Goal: Task Accomplishment & Management: Manage account settings

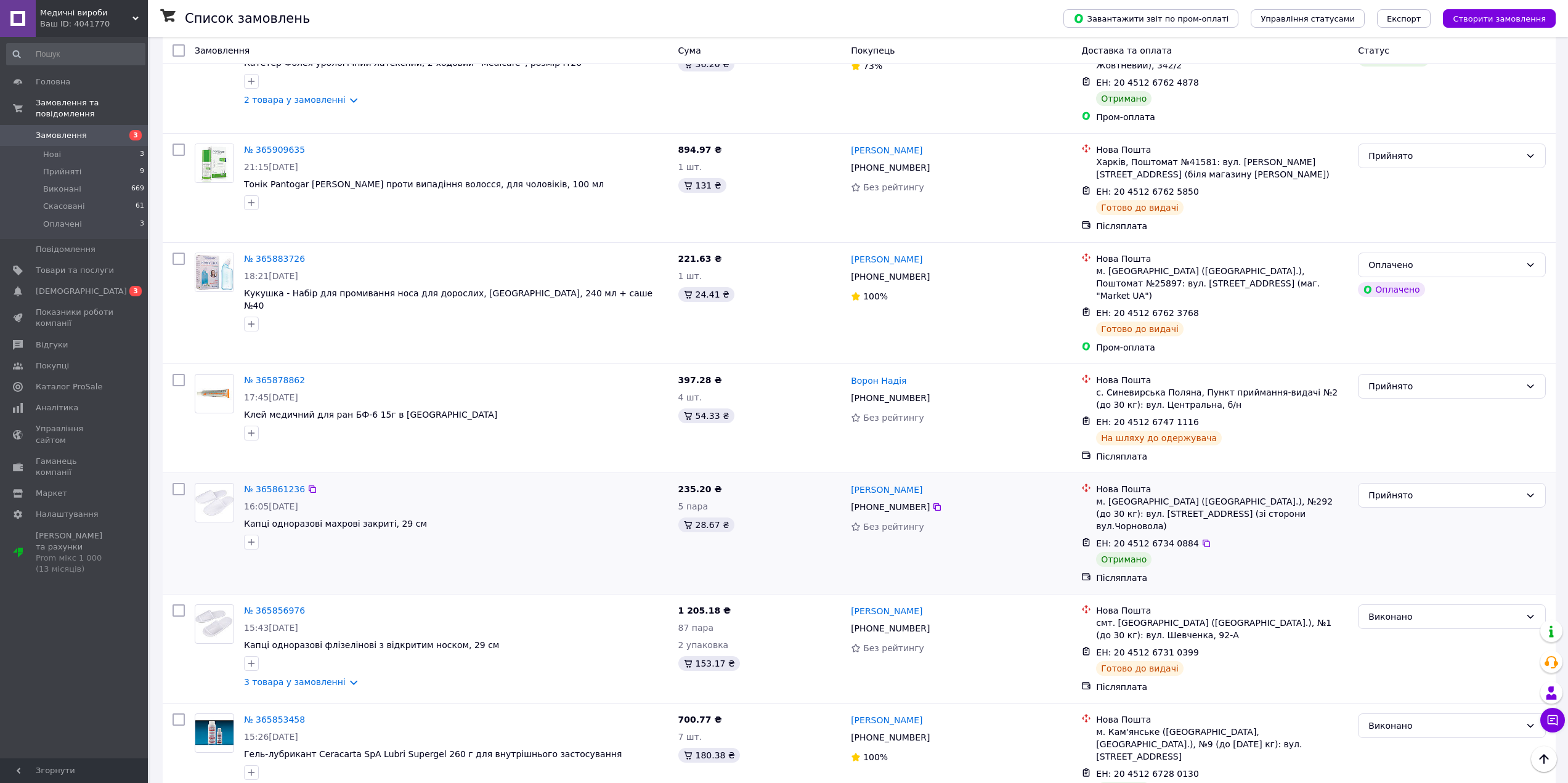
scroll to position [1117, 0]
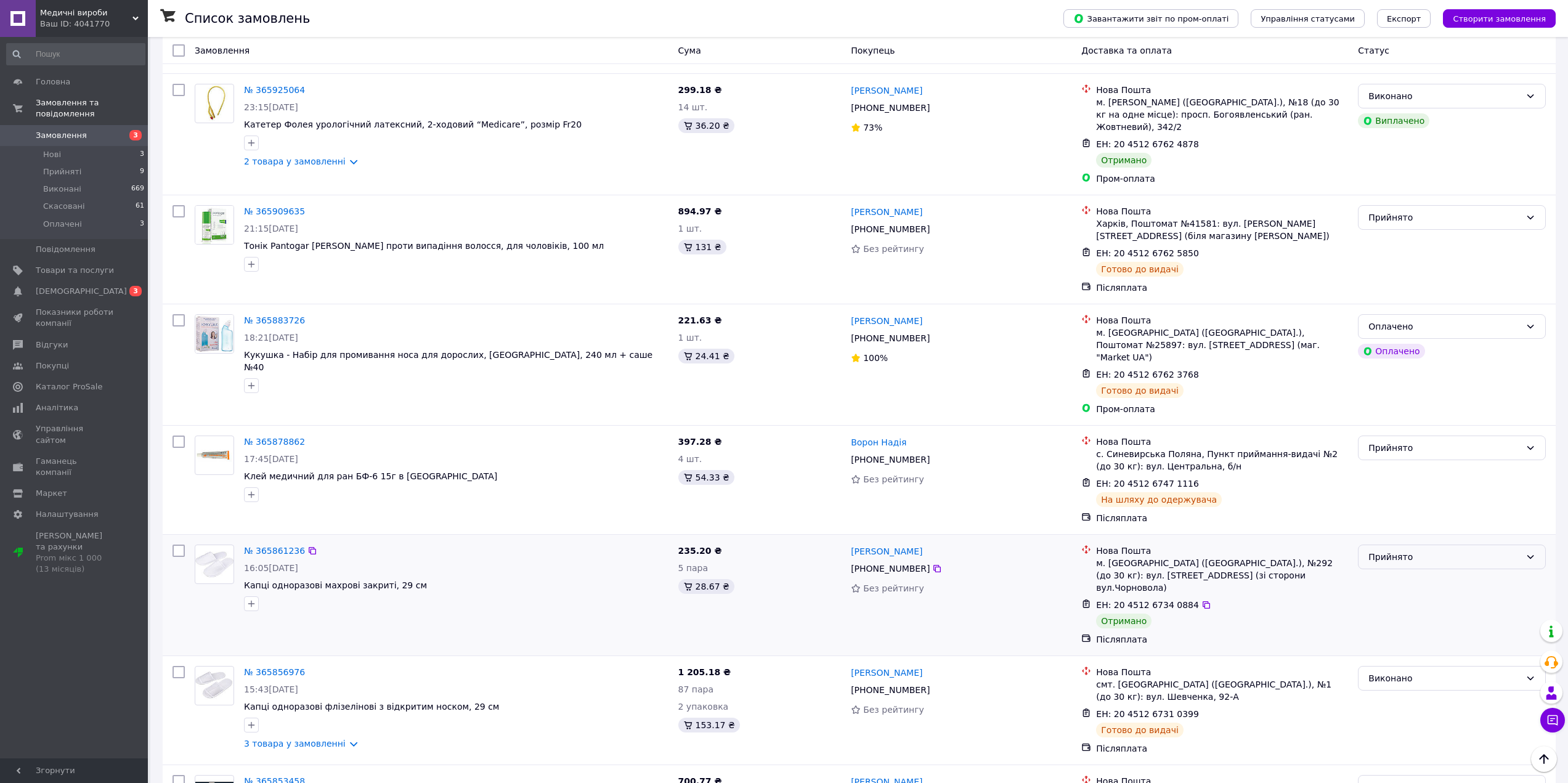
click at [1413, 550] on div "Прийнято" at bounding box center [1444, 556] width 152 height 14
click at [1399, 499] on li "Виконано" at bounding box center [1451, 498] width 187 height 22
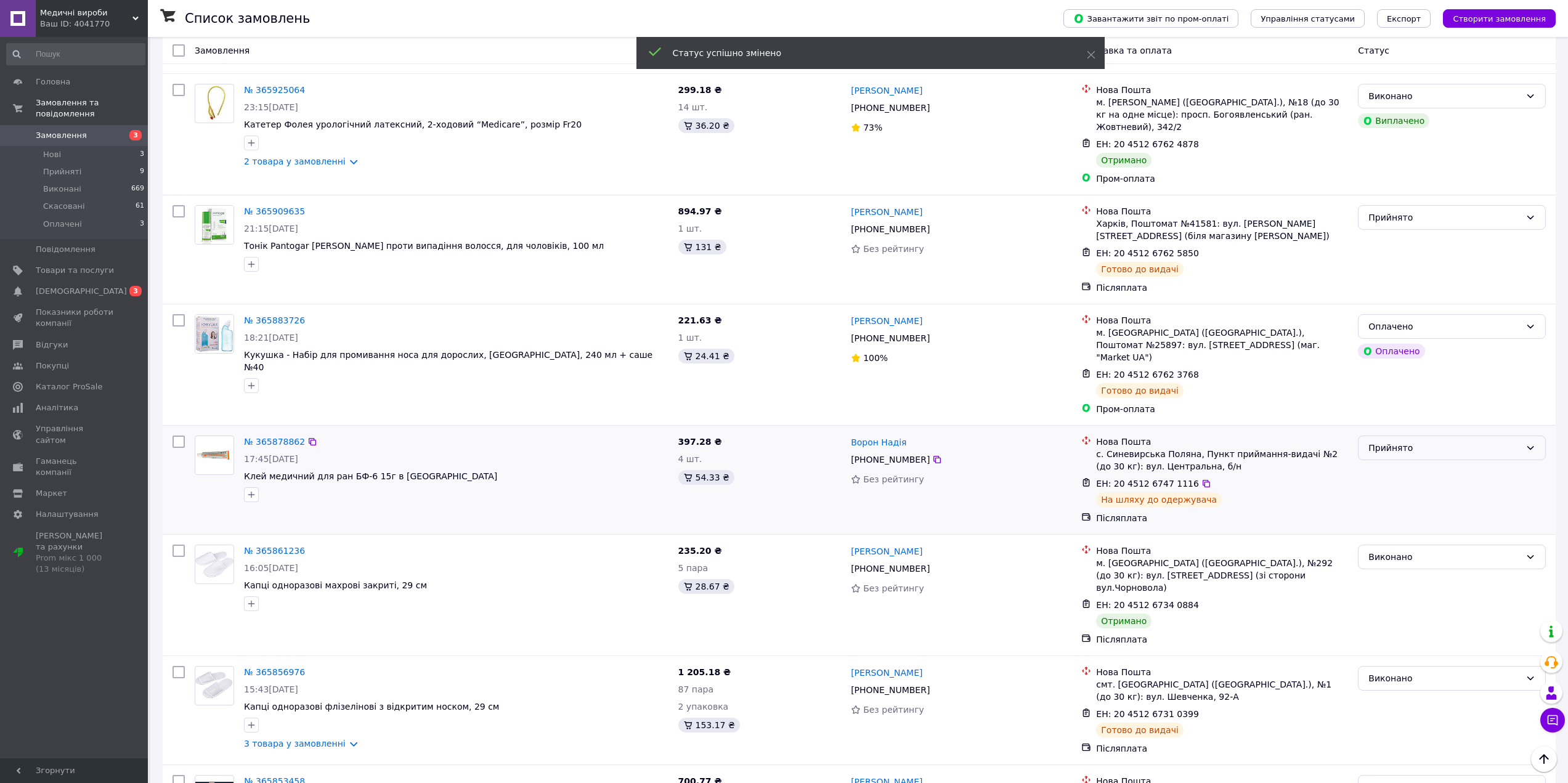
click at [1398, 441] on div "Прийнято" at bounding box center [1444, 448] width 152 height 14
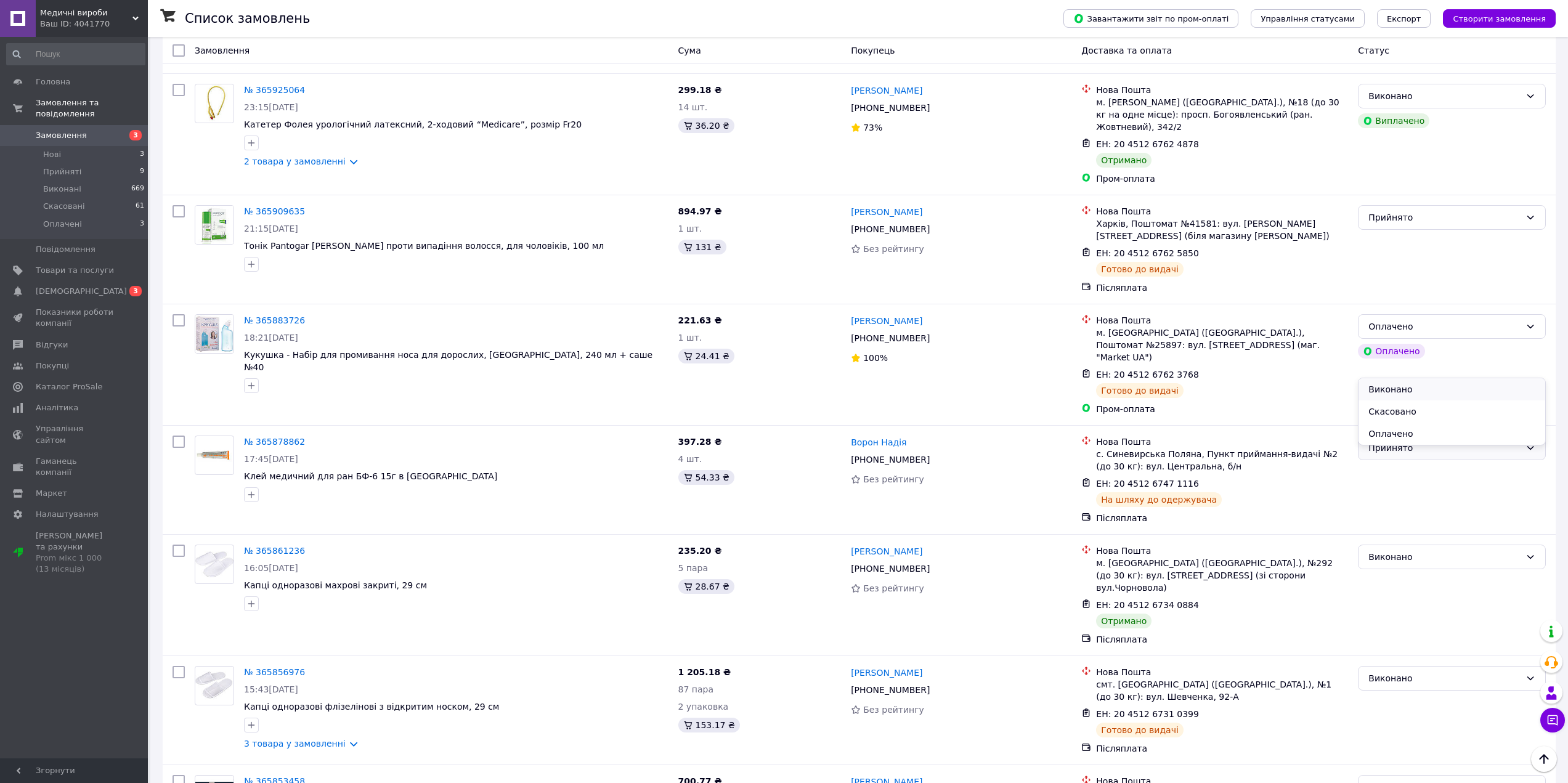
click at [1398, 391] on li "Виконано" at bounding box center [1451, 389] width 187 height 22
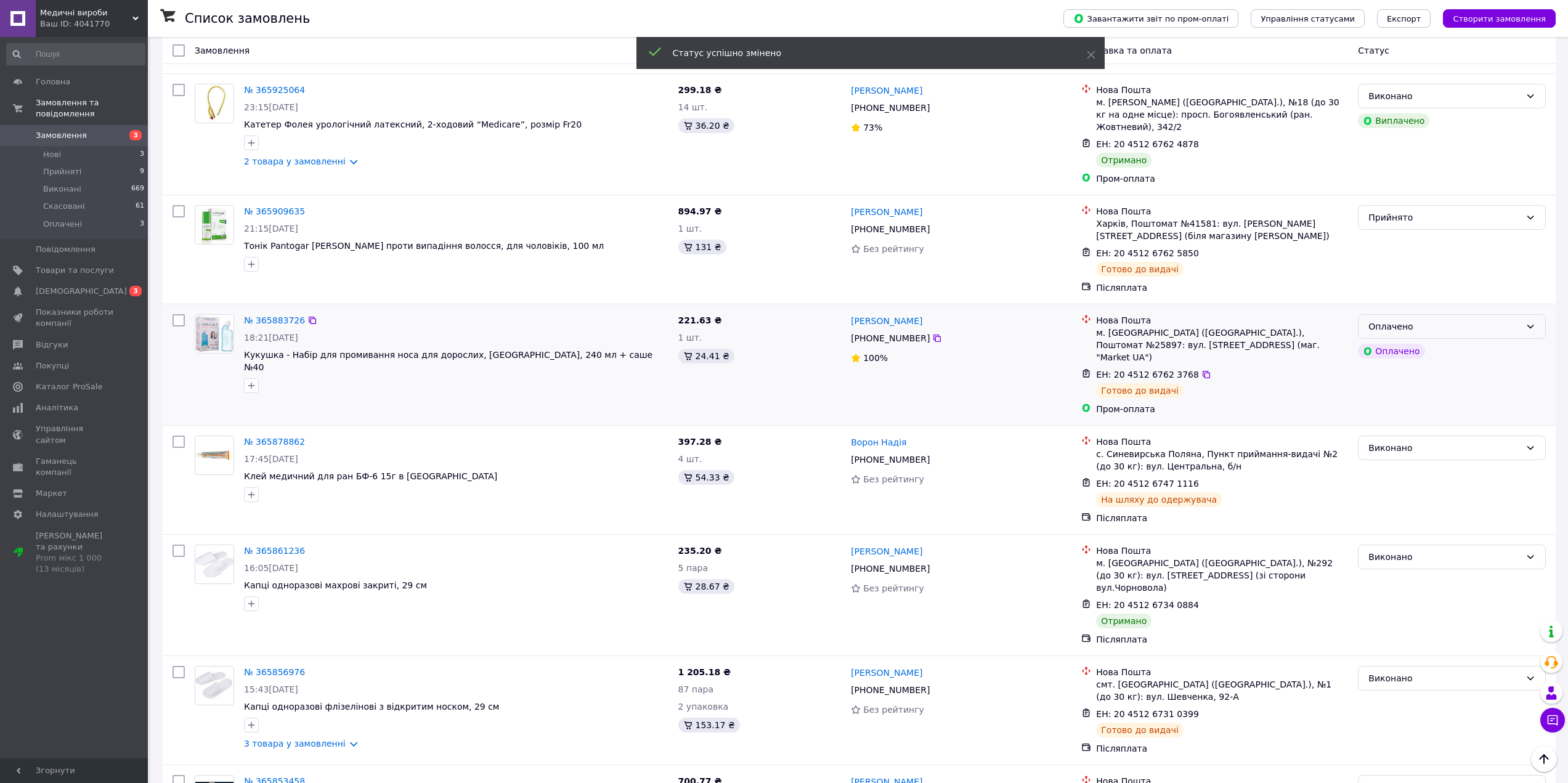
click at [1472, 320] on div "Оплачено" at bounding box center [1444, 326] width 152 height 14
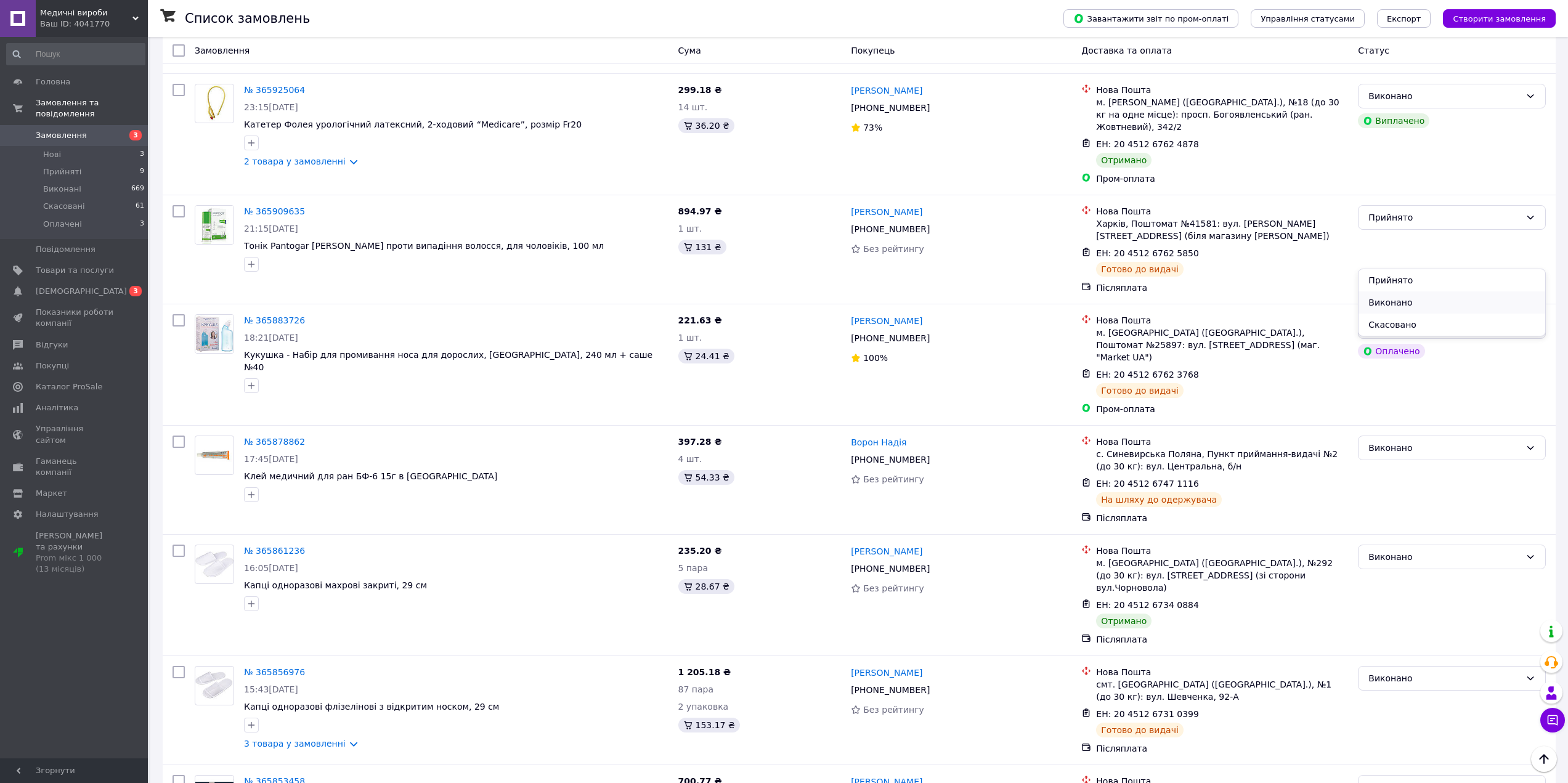
click at [1401, 305] on li "Виконано" at bounding box center [1451, 303] width 187 height 22
click at [1423, 210] on div "Прийнято" at bounding box center [1444, 217] width 152 height 14
click at [1406, 174] on li "Виконано" at bounding box center [1451, 171] width 187 height 22
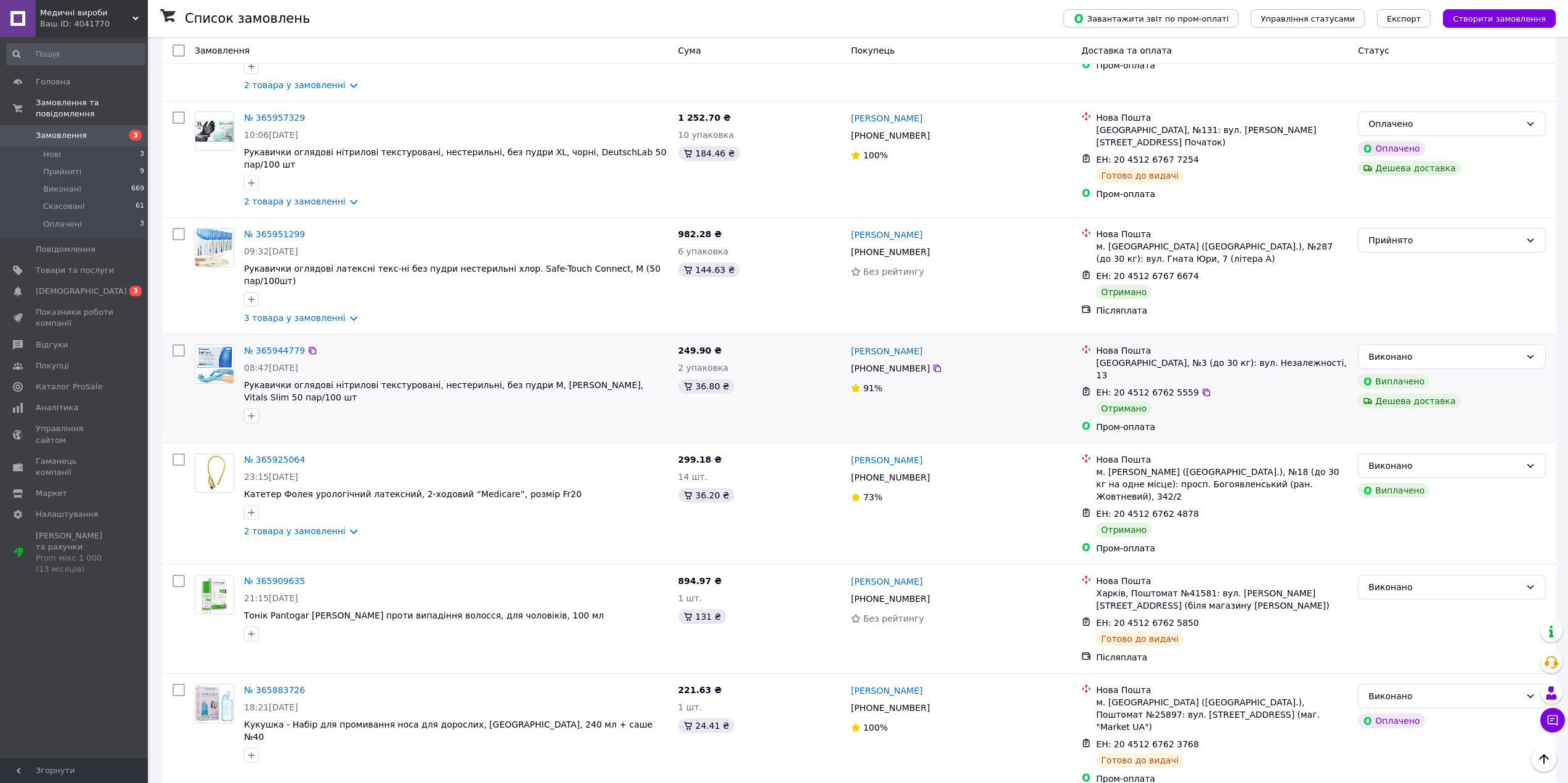
scroll to position [686, 0]
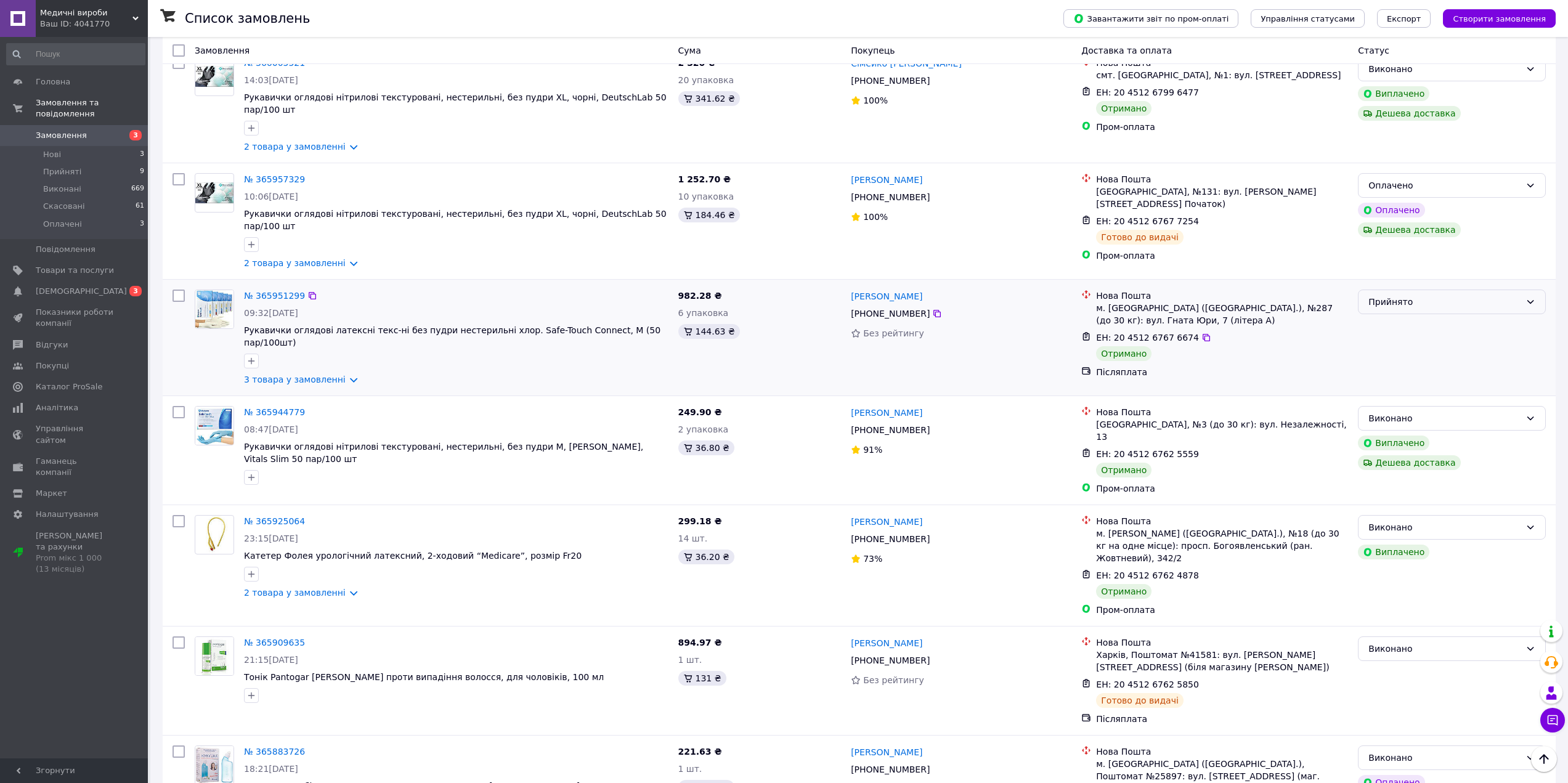
click at [1412, 295] on div "Прийнято" at bounding box center [1444, 301] width 152 height 14
click at [1398, 287] on li "Виконано" at bounding box center [1451, 288] width 187 height 22
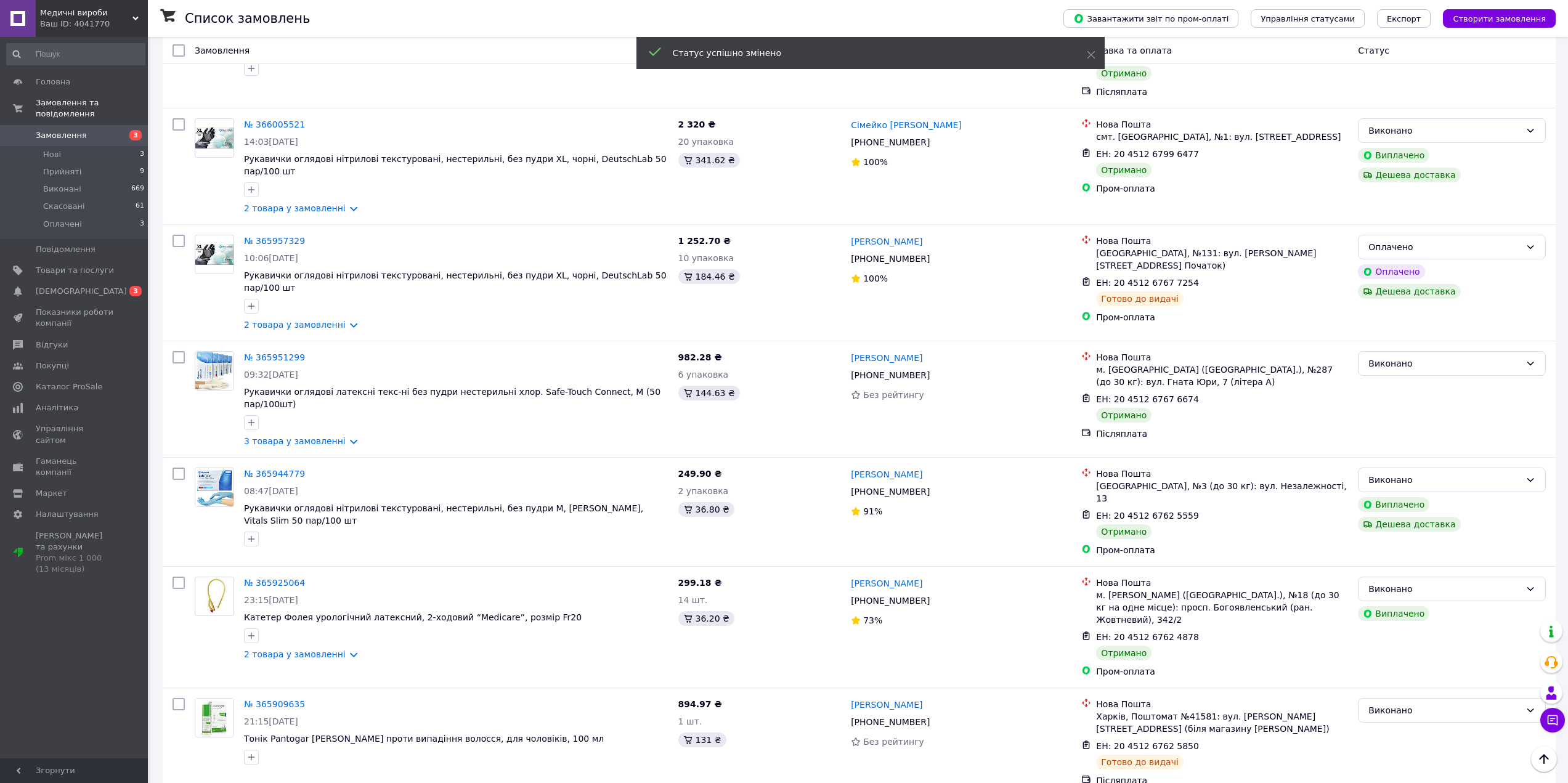
scroll to position [563, 0]
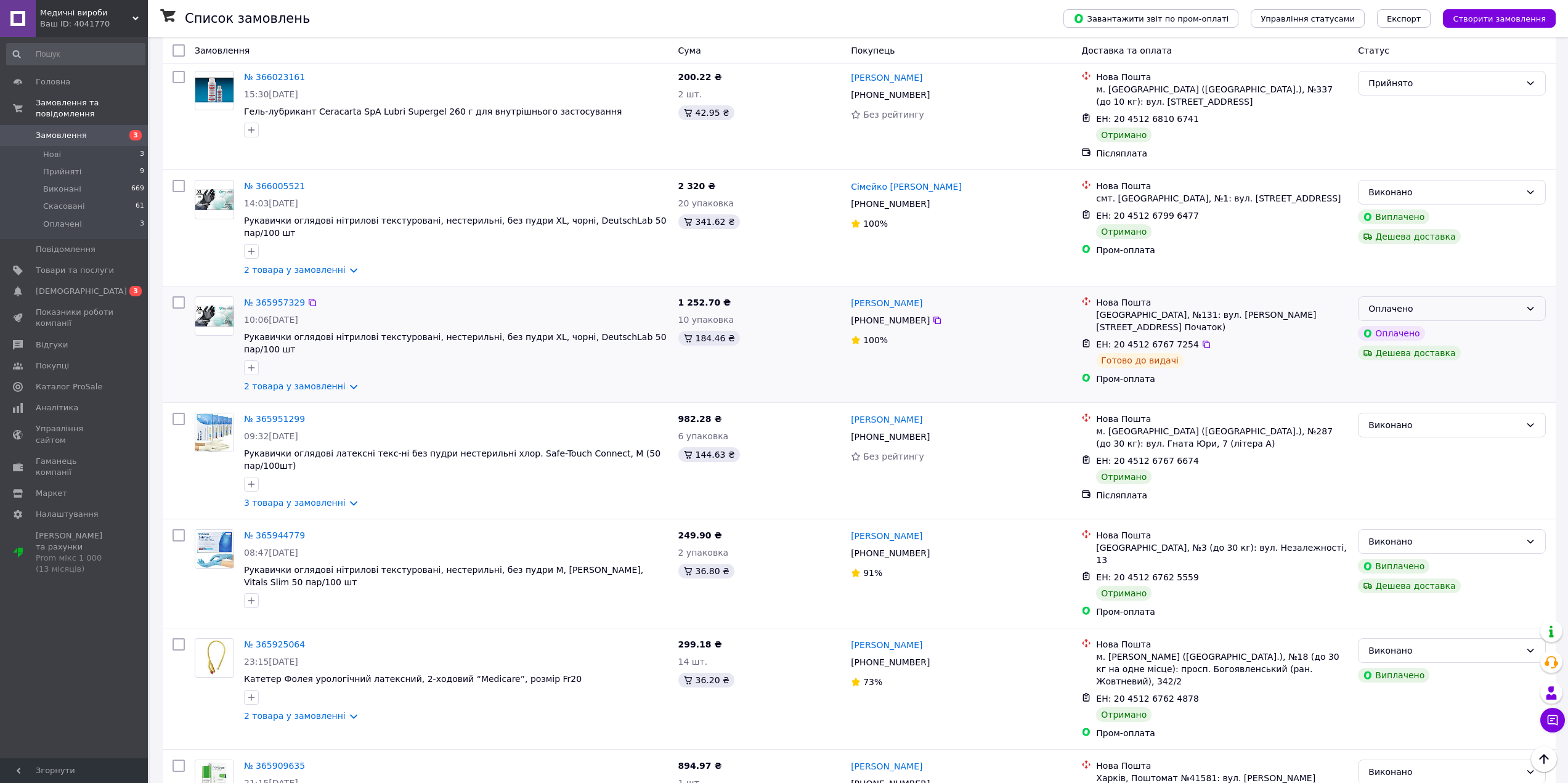
click at [1448, 302] on div "Оплачено" at bounding box center [1444, 309] width 152 height 14
click at [1391, 332] on li "Виконано" at bounding box center [1451, 328] width 187 height 22
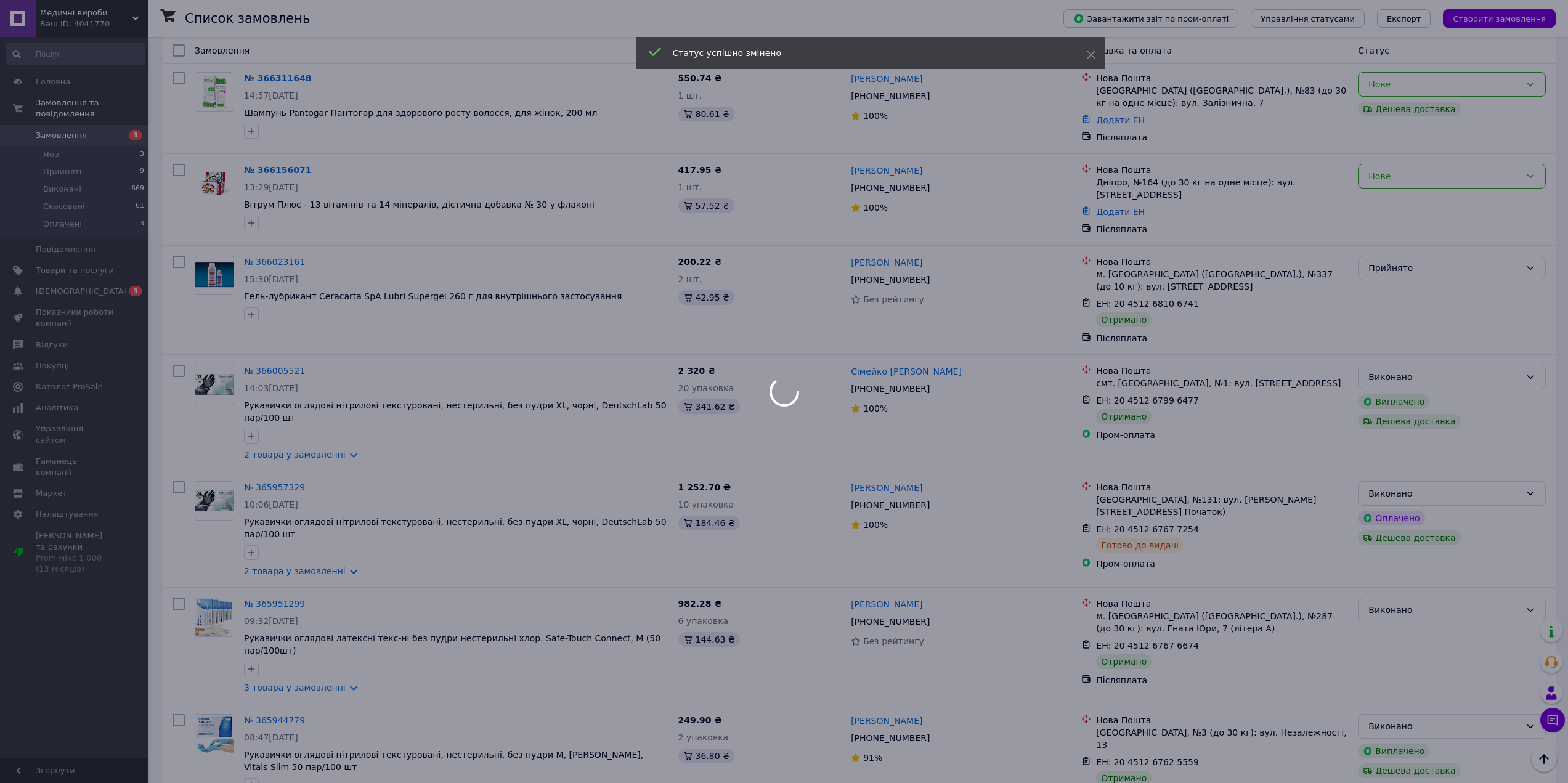
scroll to position [316, 0]
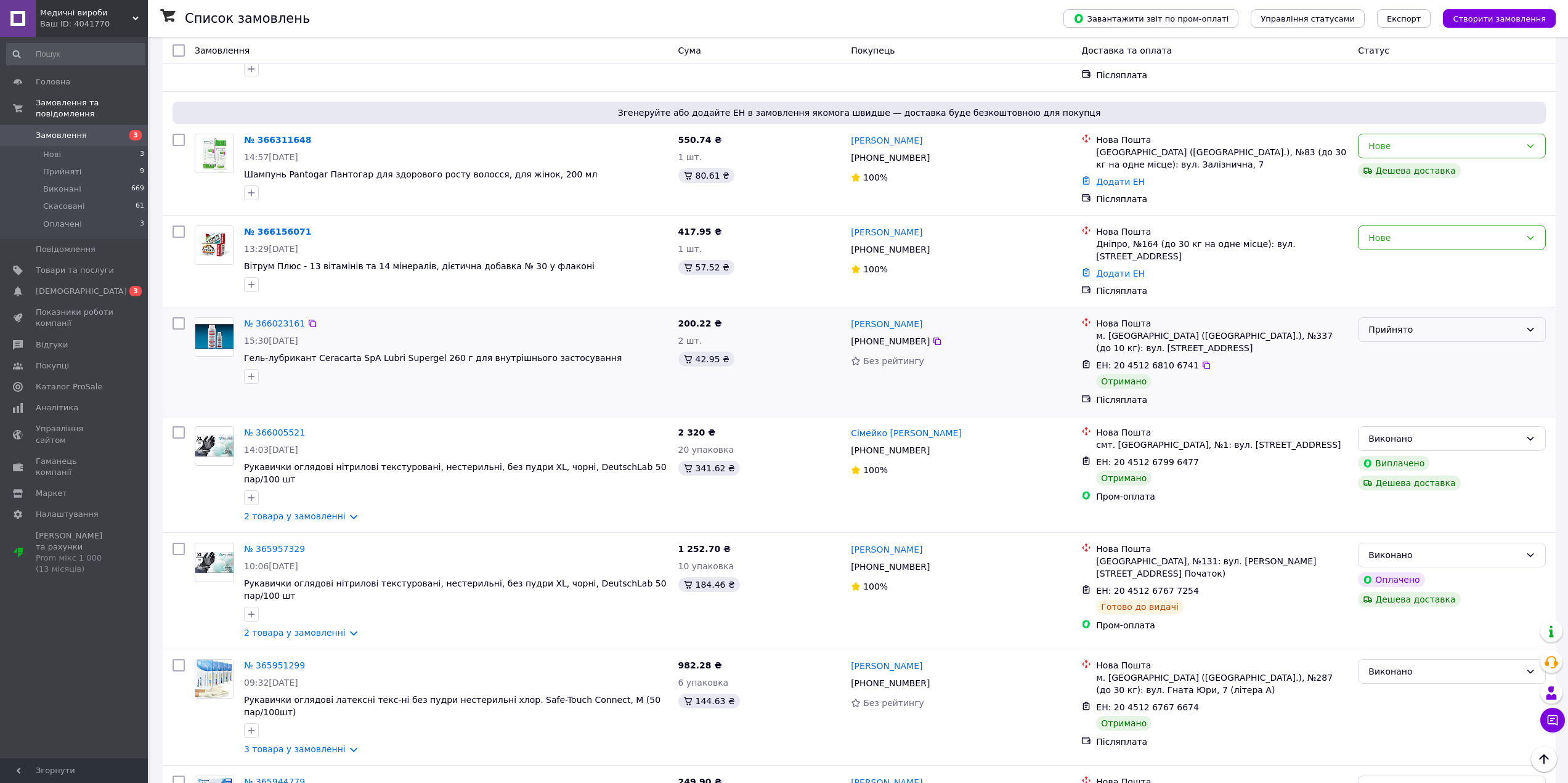
click at [1429, 325] on div "Прийнято" at bounding box center [1444, 329] width 152 height 14
click at [1404, 356] on li "Виконано" at bounding box center [1451, 352] width 187 height 22
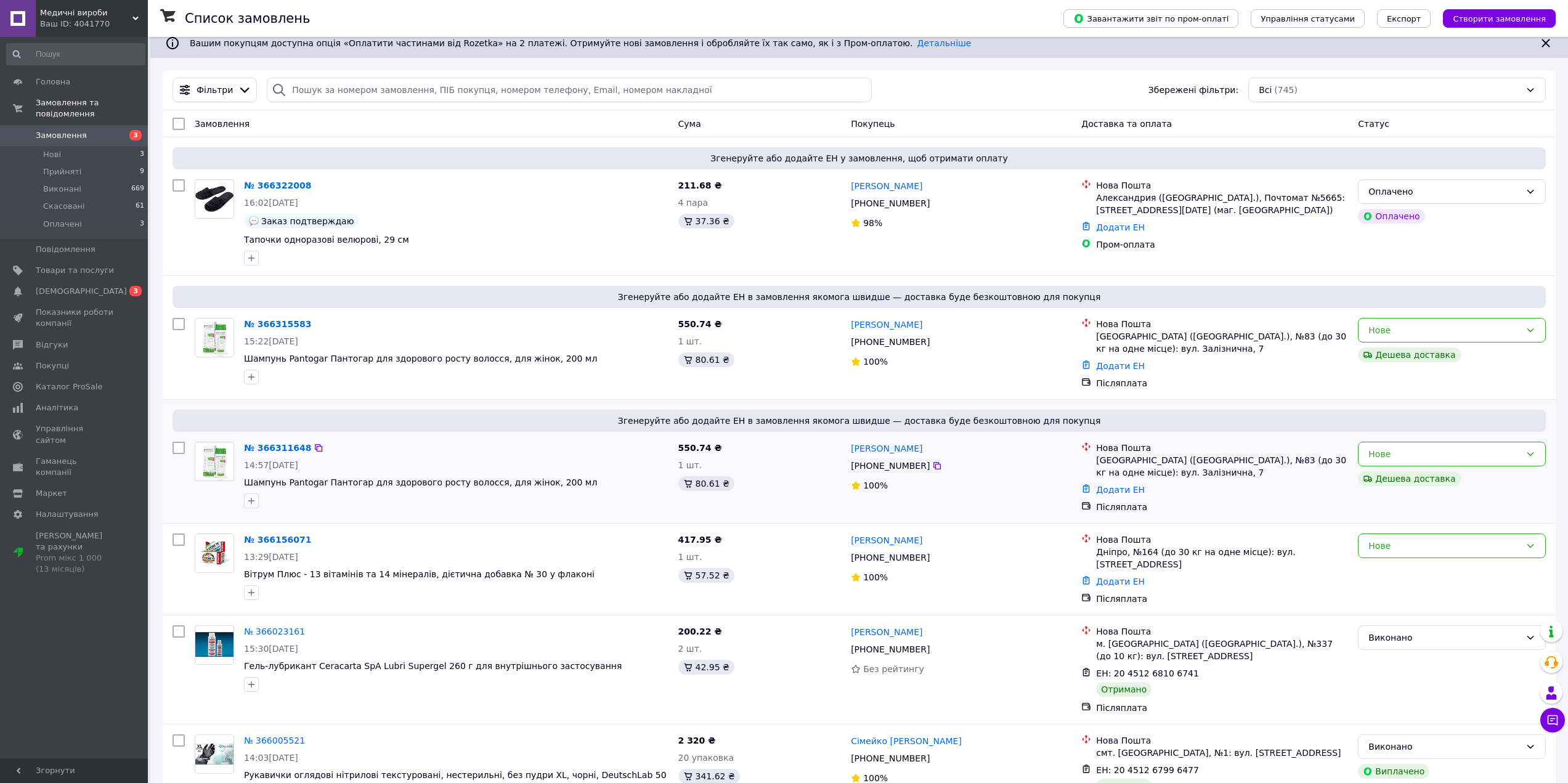
scroll to position [70, 0]
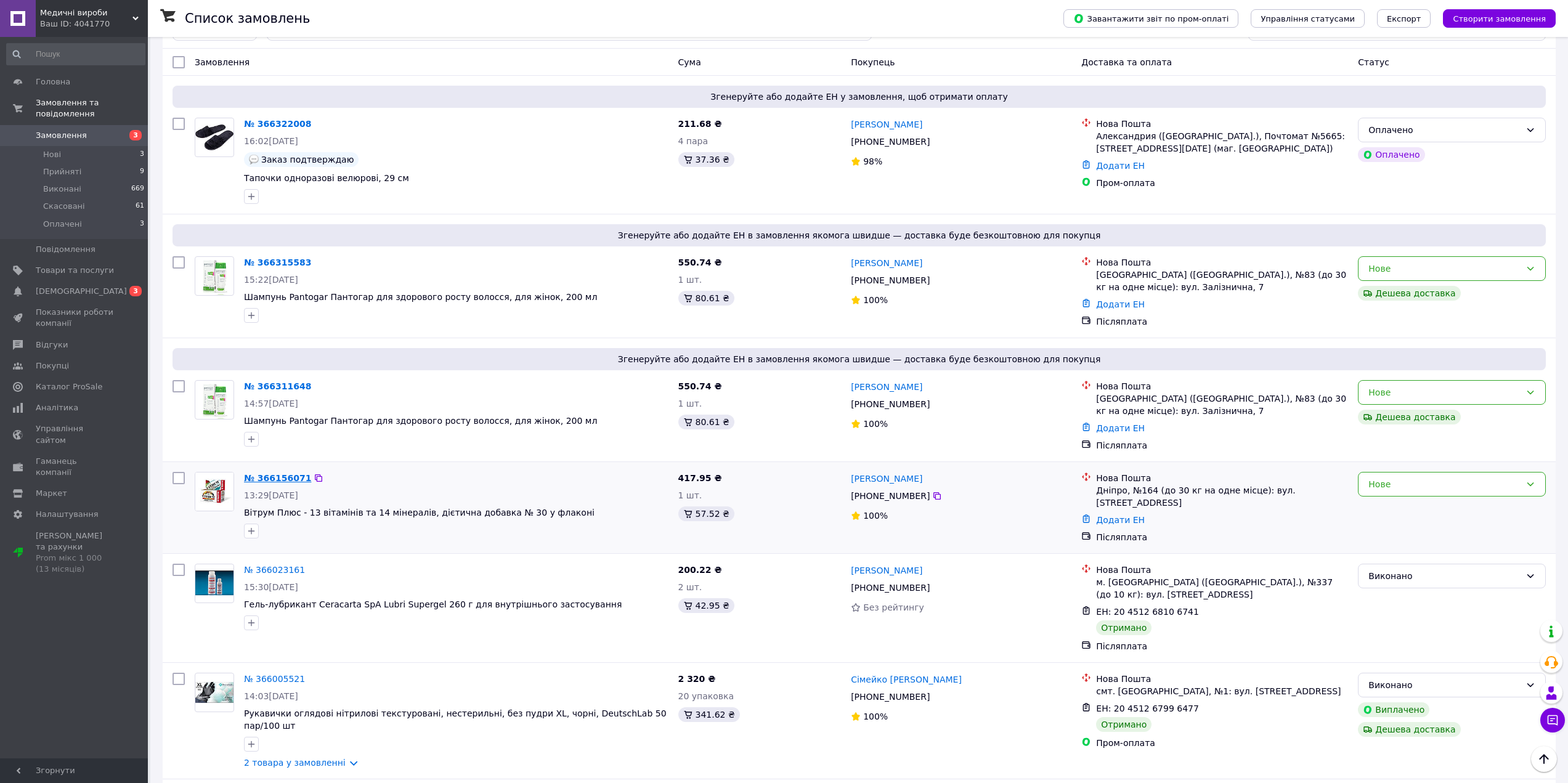
click at [285, 476] on link "№ 366156071" at bounding box center [277, 478] width 67 height 10
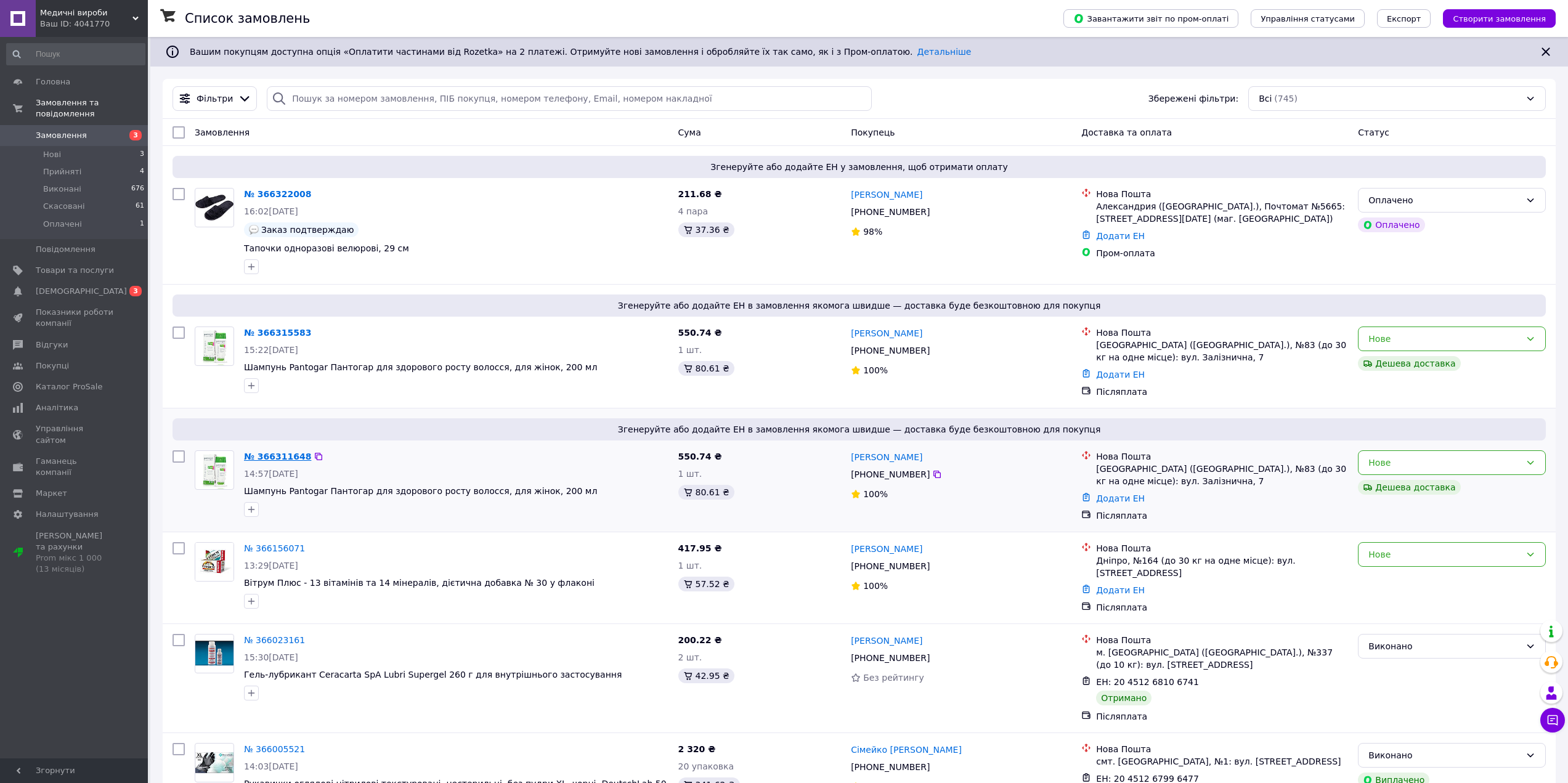
click at [285, 455] on link "№ 366311648" at bounding box center [277, 456] width 67 height 10
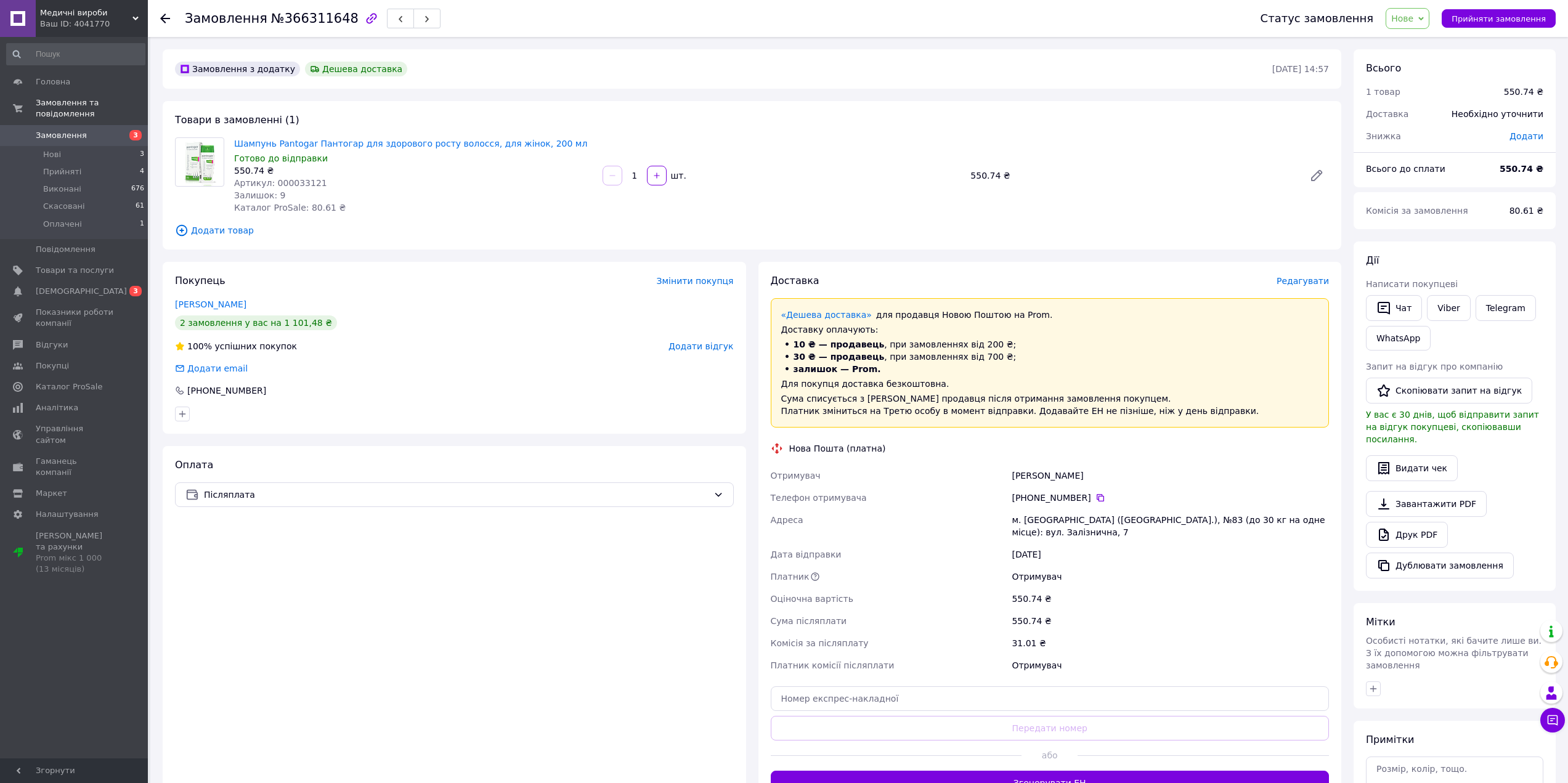
click at [1418, 26] on span "Нове" at bounding box center [1407, 18] width 44 height 21
click at [1422, 44] on li "Прийнято" at bounding box center [1415, 43] width 56 height 18
click at [1078, 773] on button "Згенерувати ЕН" at bounding box center [1050, 783] width 559 height 25
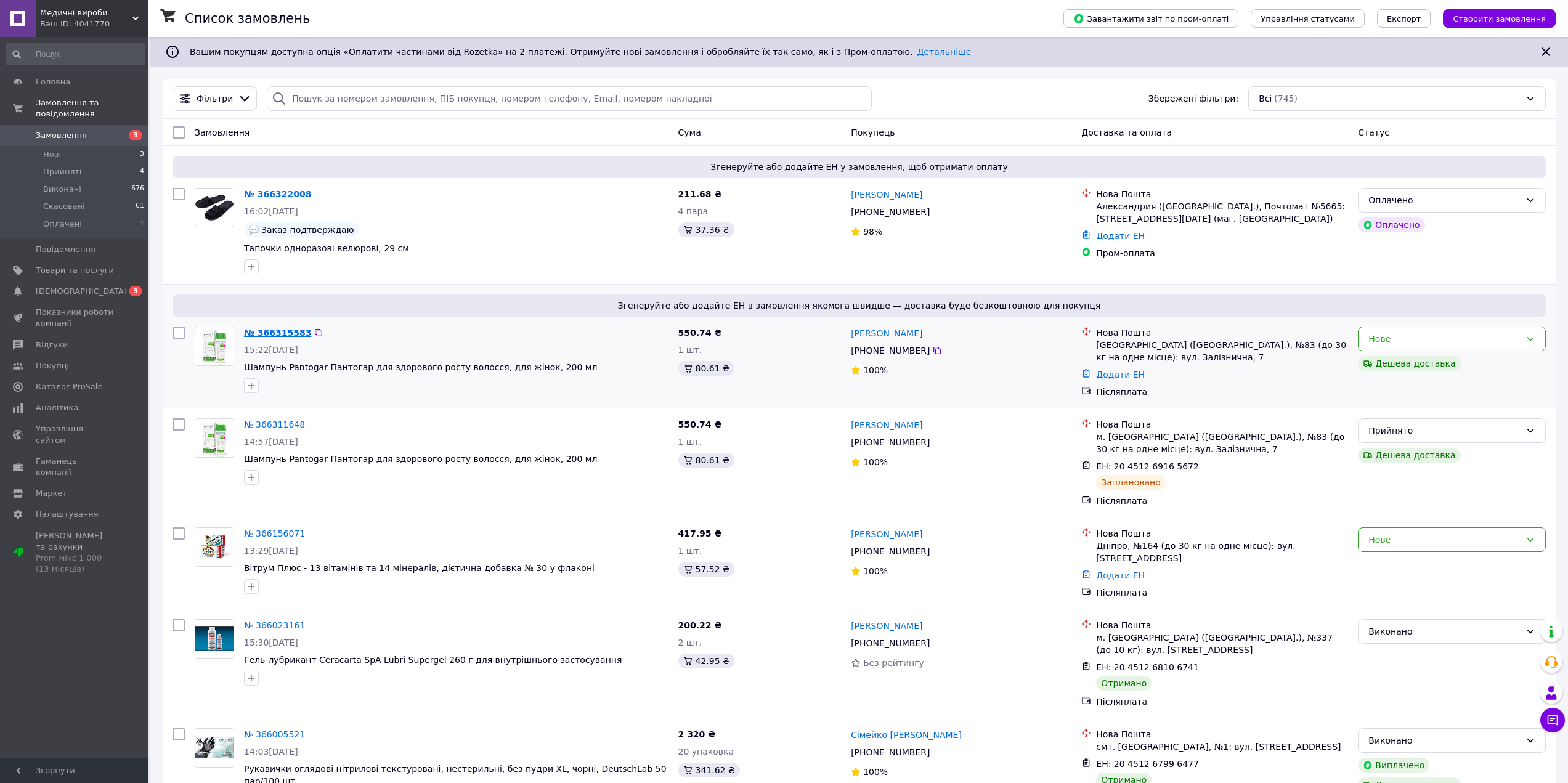
click at [276, 333] on link "№ 366315583" at bounding box center [277, 332] width 67 height 10
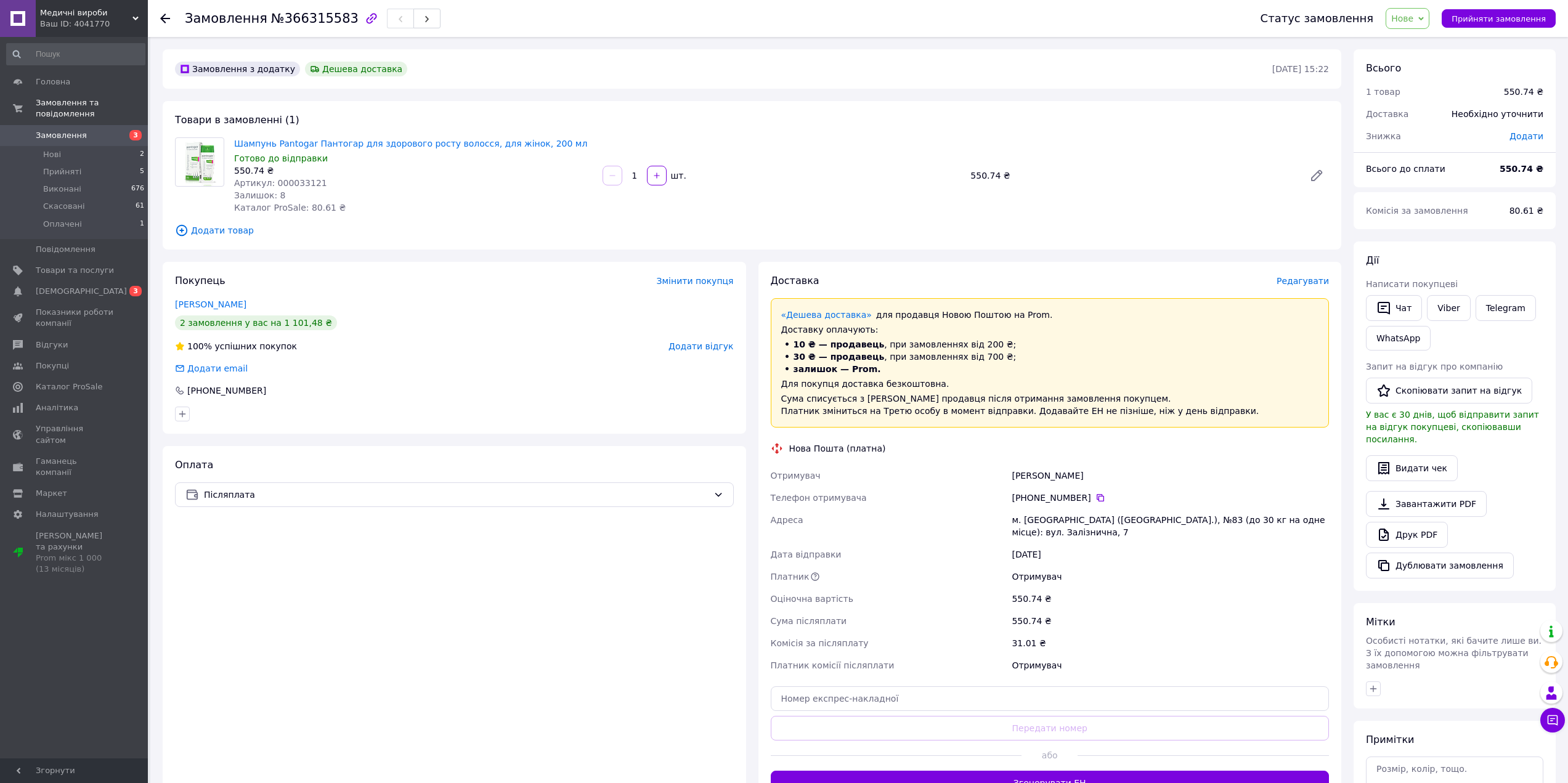
click at [1429, 23] on span "Нове" at bounding box center [1407, 18] width 44 height 21
click at [1430, 41] on li "Прийнято" at bounding box center [1415, 43] width 56 height 18
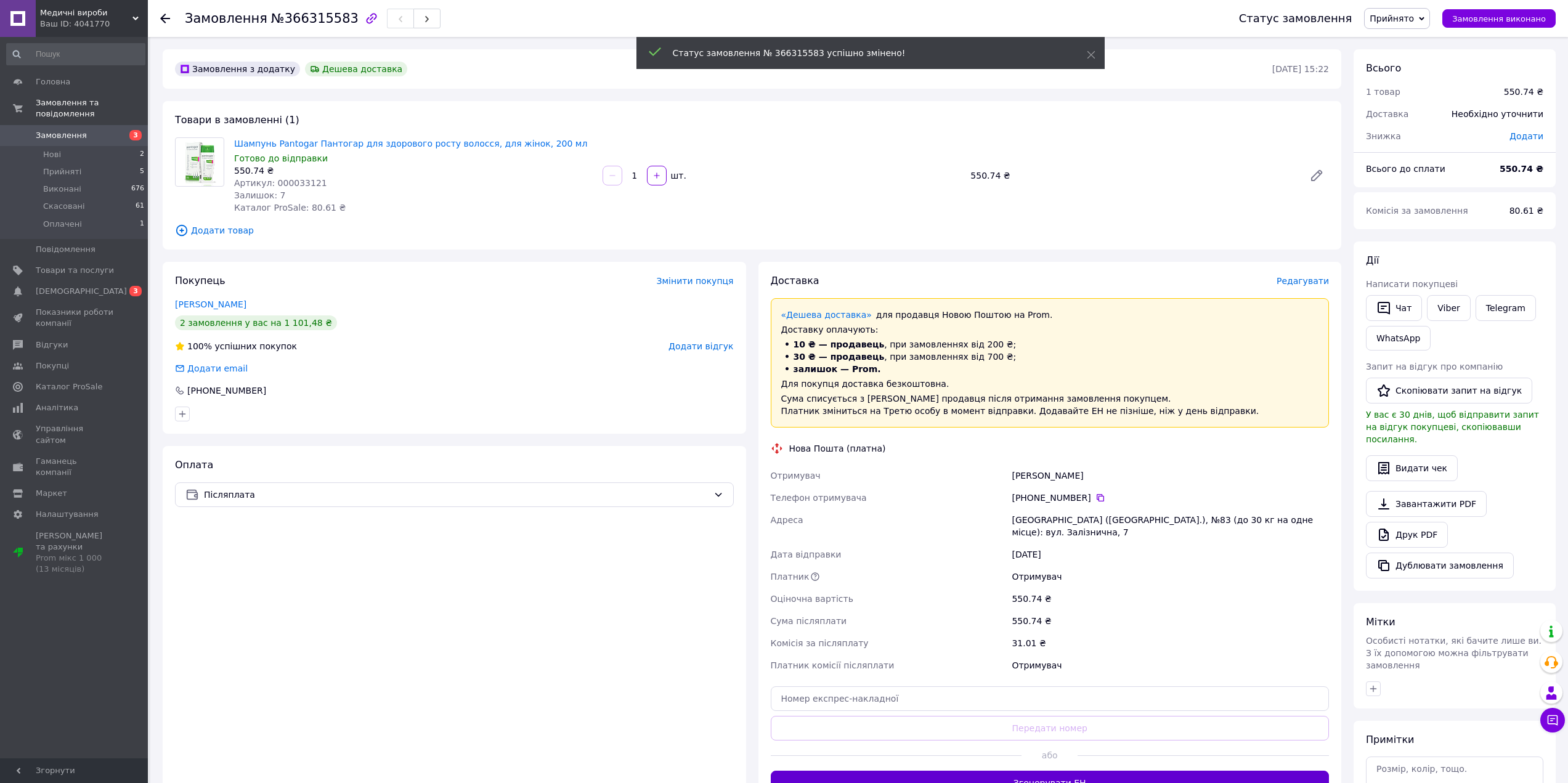
scroll to position [62, 0]
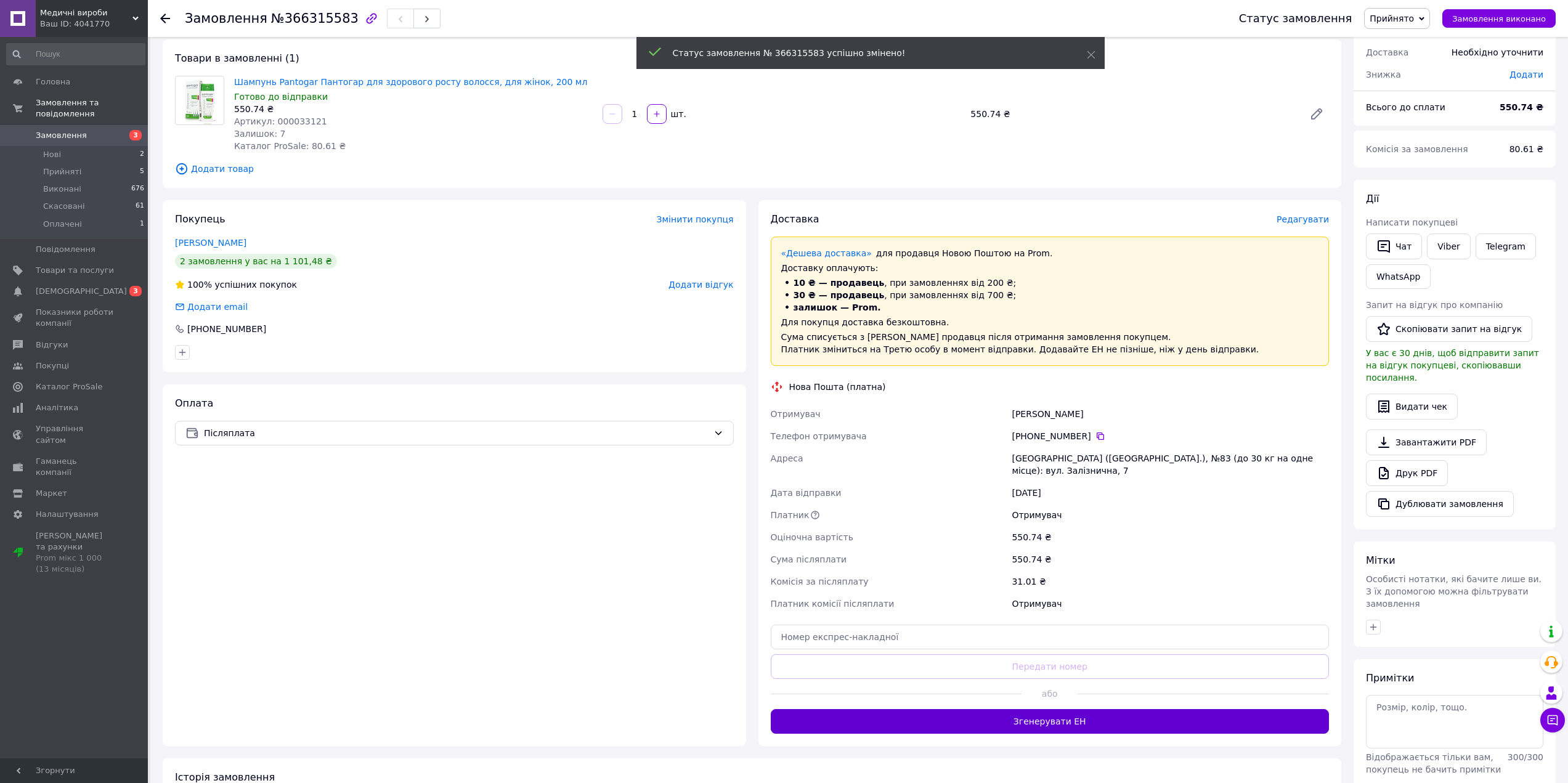
click at [1068, 709] on button "Згенерувати ЕН" at bounding box center [1050, 721] width 559 height 25
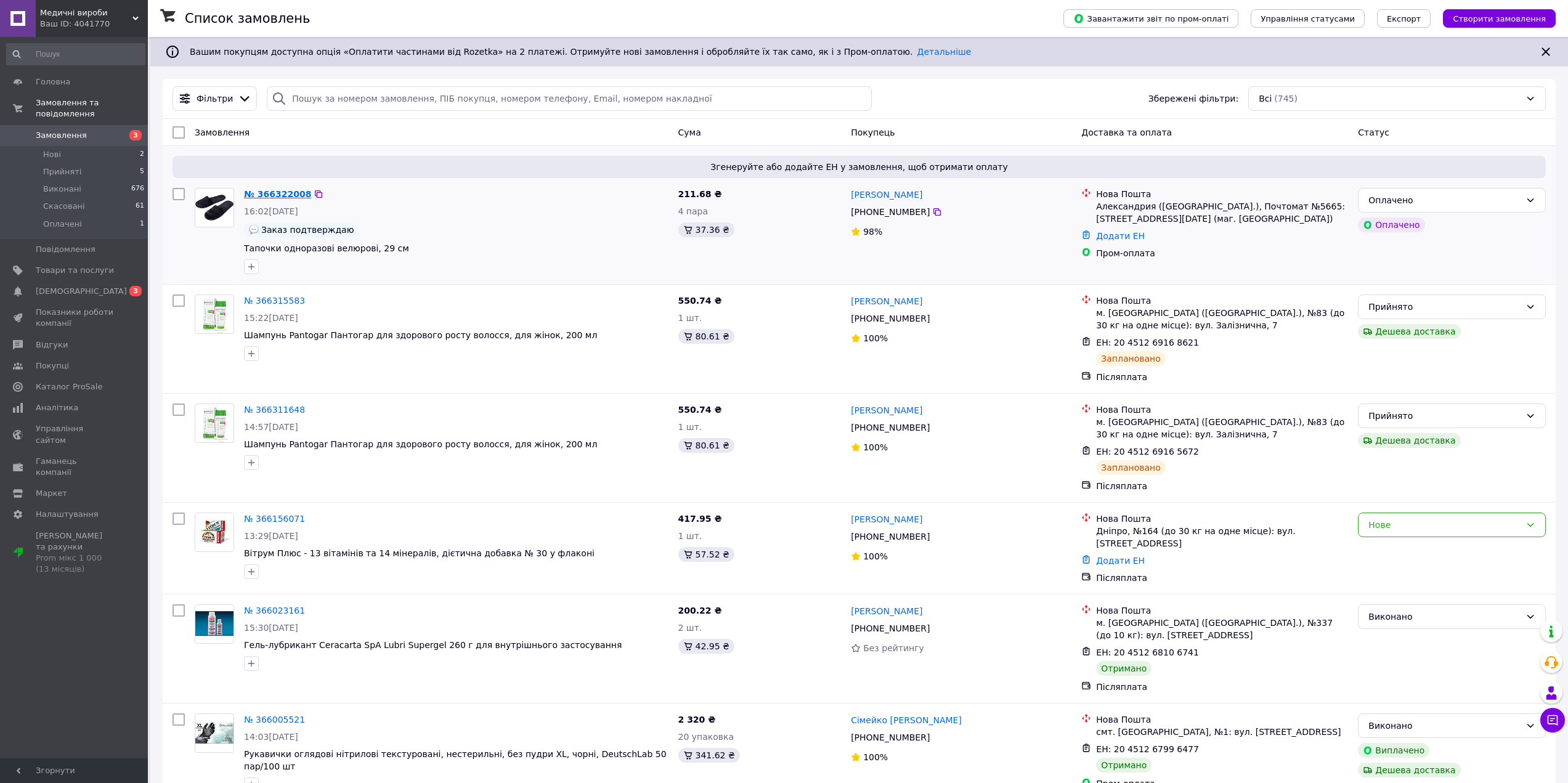
click at [276, 195] on link "№ 366322008" at bounding box center [277, 194] width 67 height 10
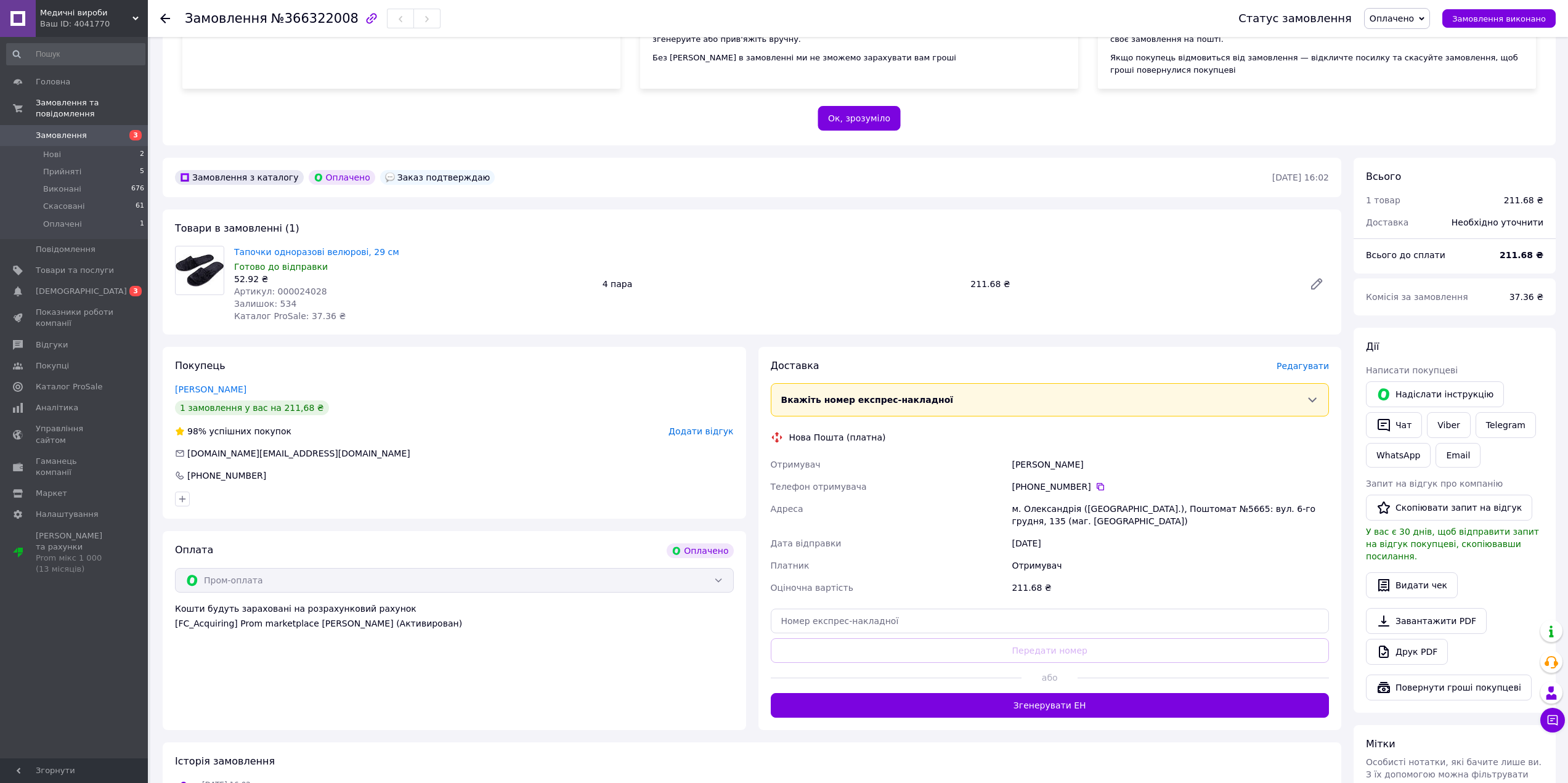
scroll to position [308, 0]
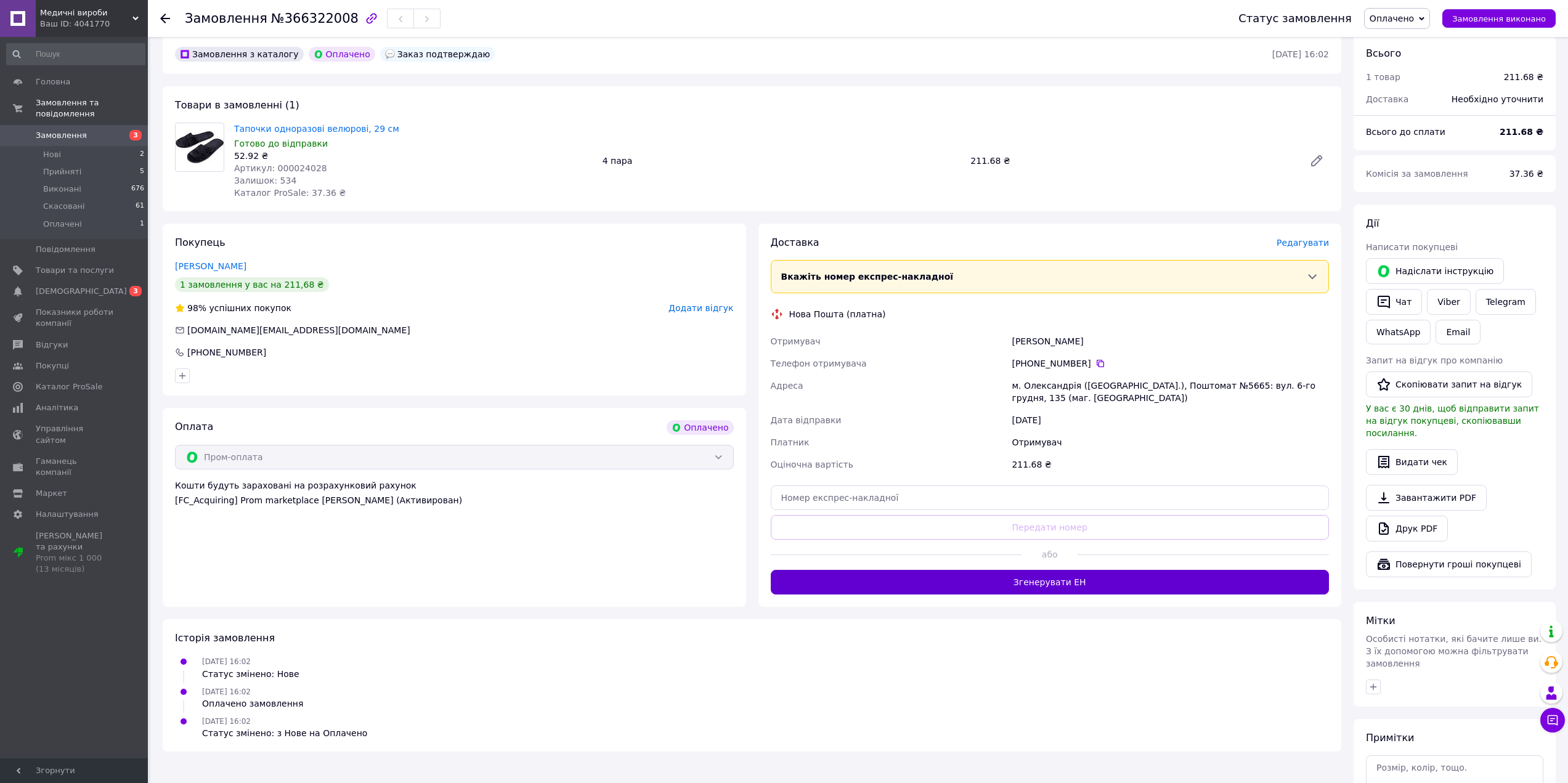
click at [1066, 583] on button "Згенерувати ЕН" at bounding box center [1050, 582] width 559 height 25
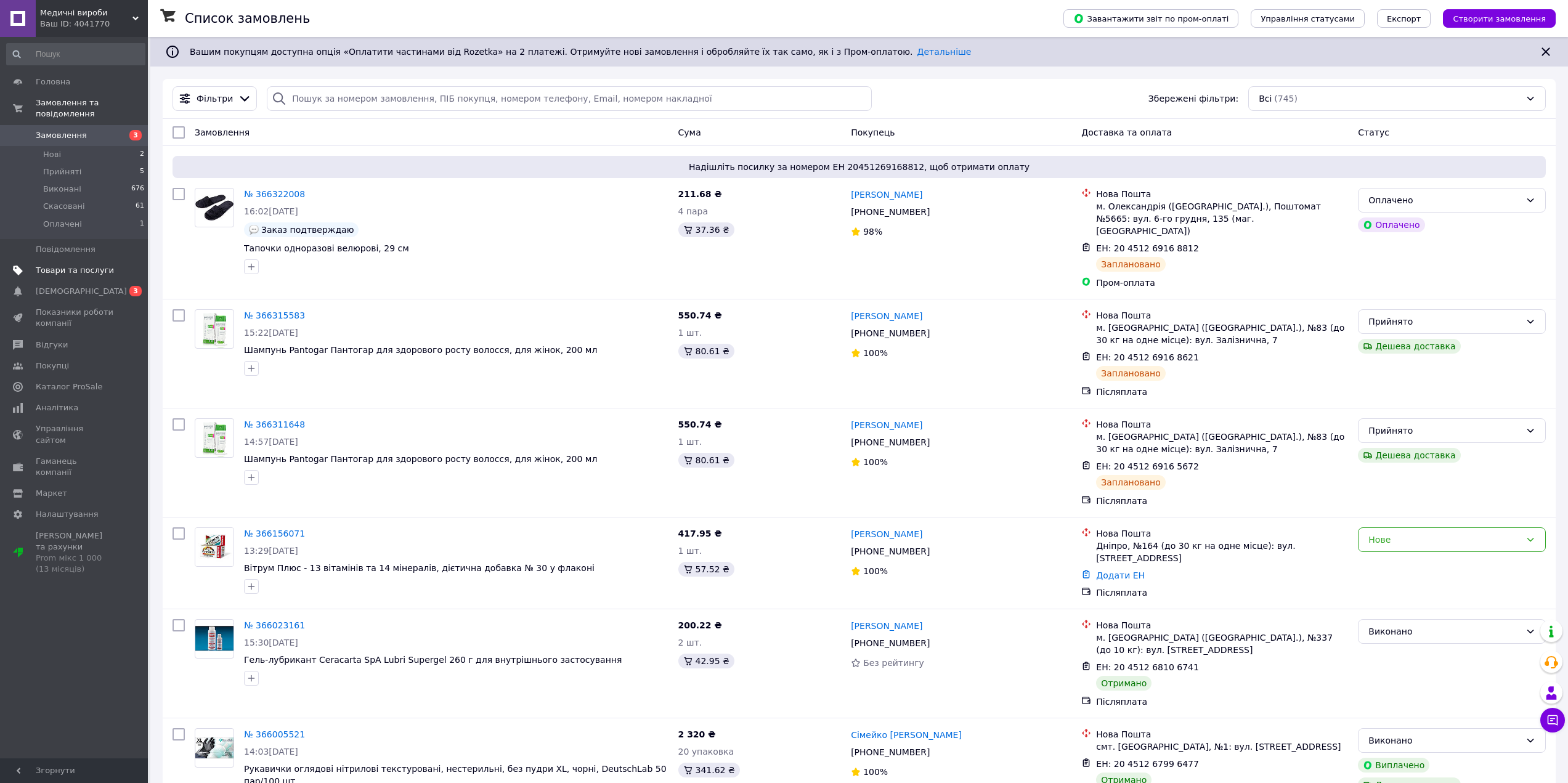
click at [56, 265] on span "Товари та послуги" at bounding box center [75, 270] width 78 height 11
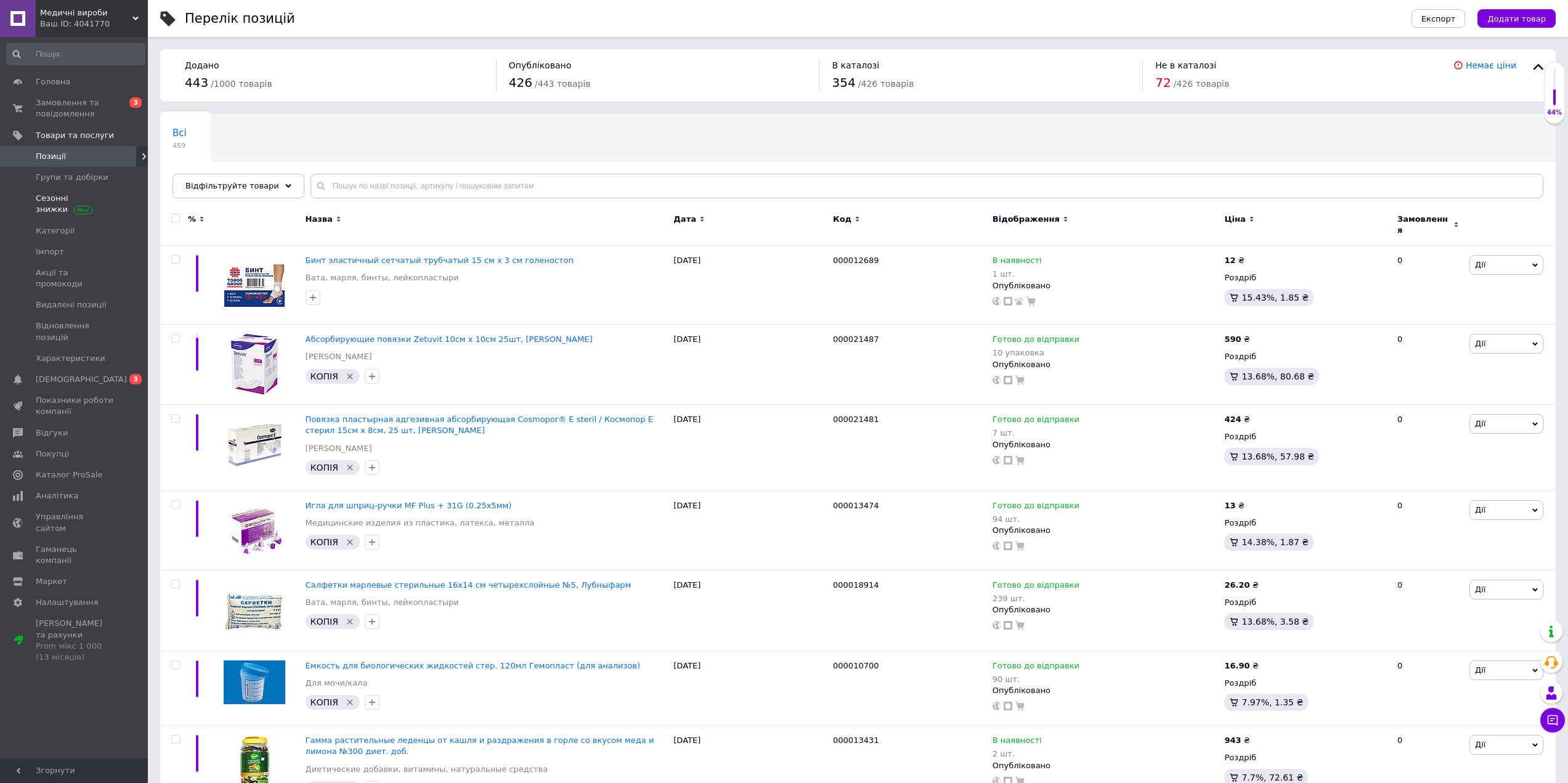
click at [48, 208] on span "Сезонні знижки" at bounding box center [75, 204] width 78 height 22
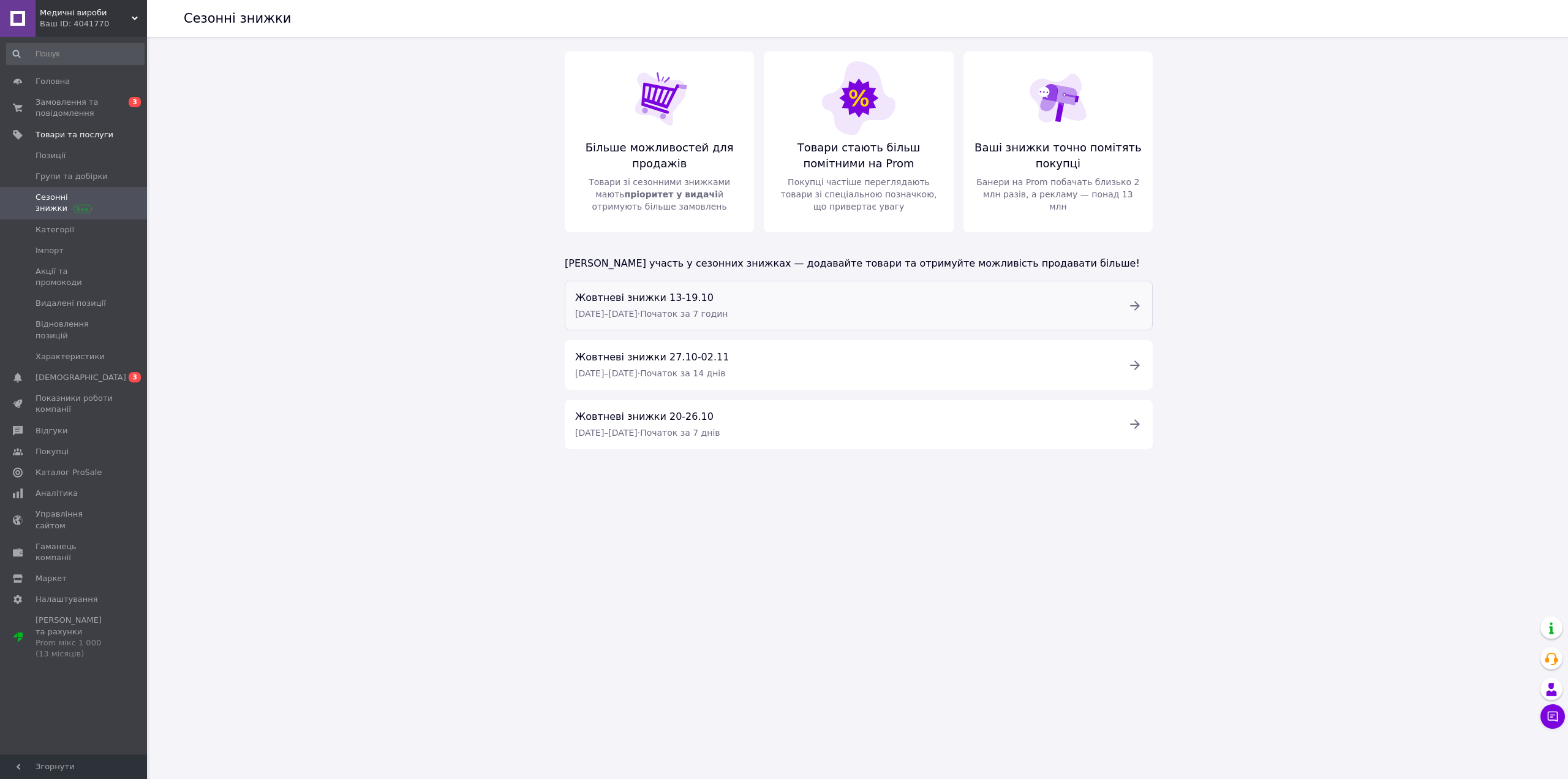
click at [813, 299] on div "Жовтневі знижки 13-19.10 [DATE] – [DATE] · Початок за 7 годин" at bounding box center [844, 306] width 553 height 31
